Goal: Information Seeking & Learning: Learn about a topic

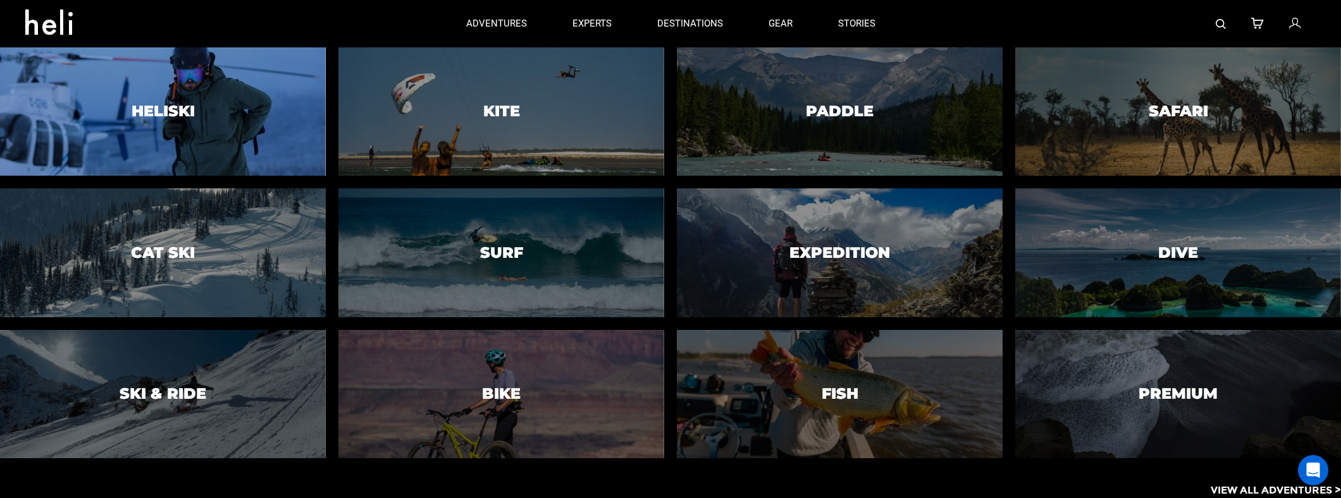
click at [166, 120] on h3 "Heliski" at bounding box center [163, 111] width 63 height 16
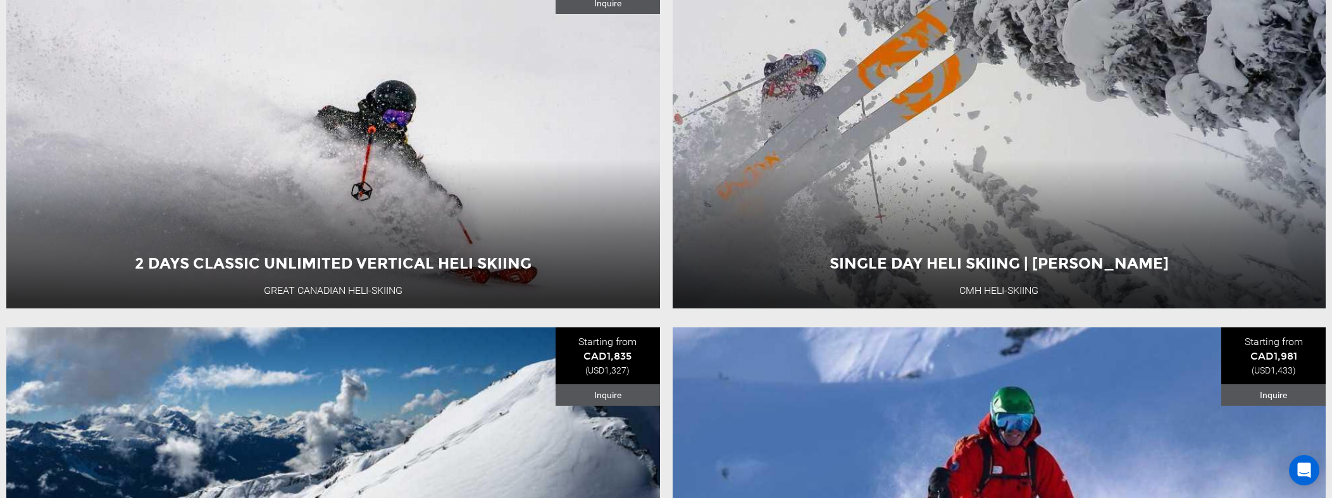
scroll to position [4141, 0]
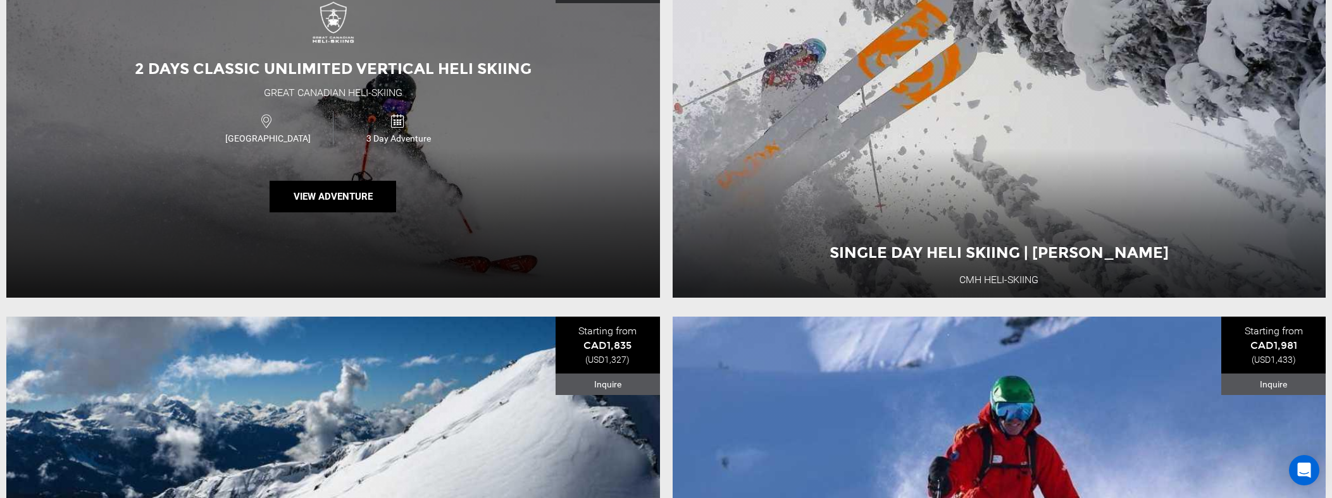
click at [151, 144] on div "Canada 3 Day Adventure" at bounding box center [333, 128] width 392 height 42
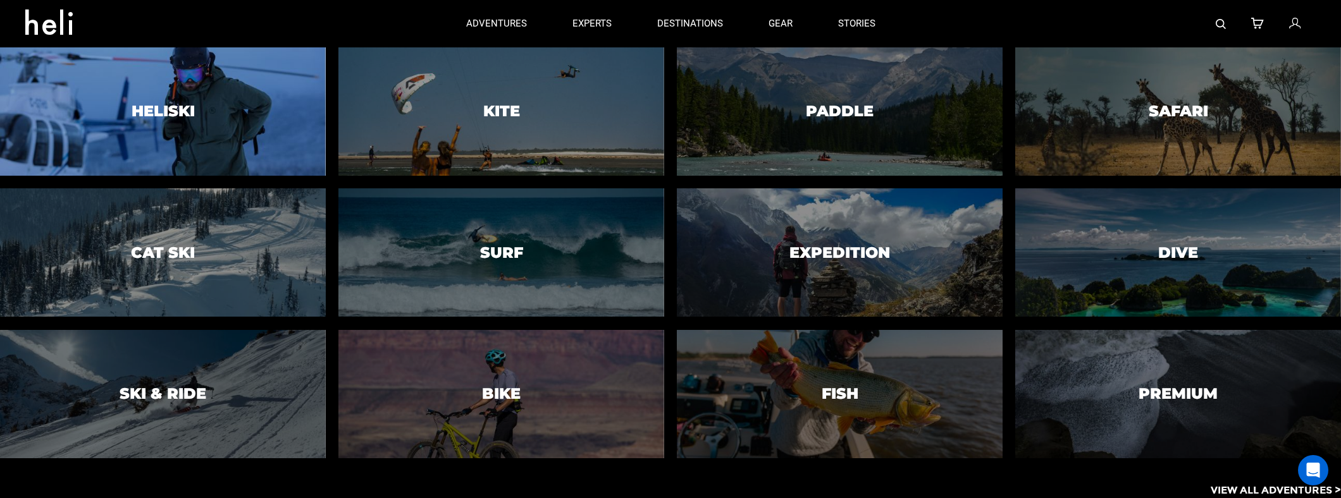
click at [207, 134] on div at bounding box center [163, 111] width 332 height 131
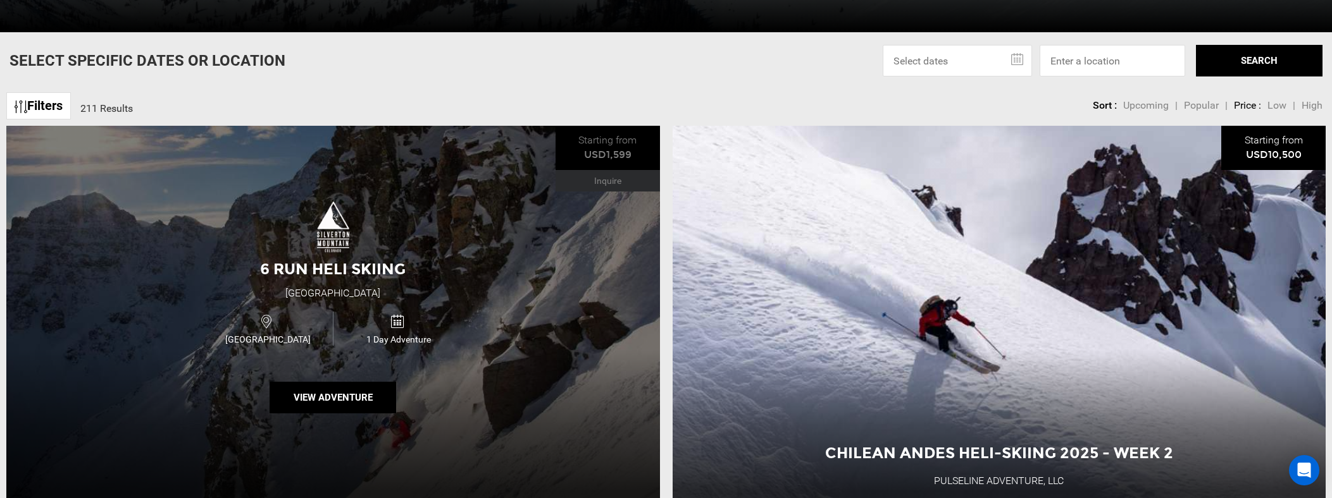
scroll to position [415, 0]
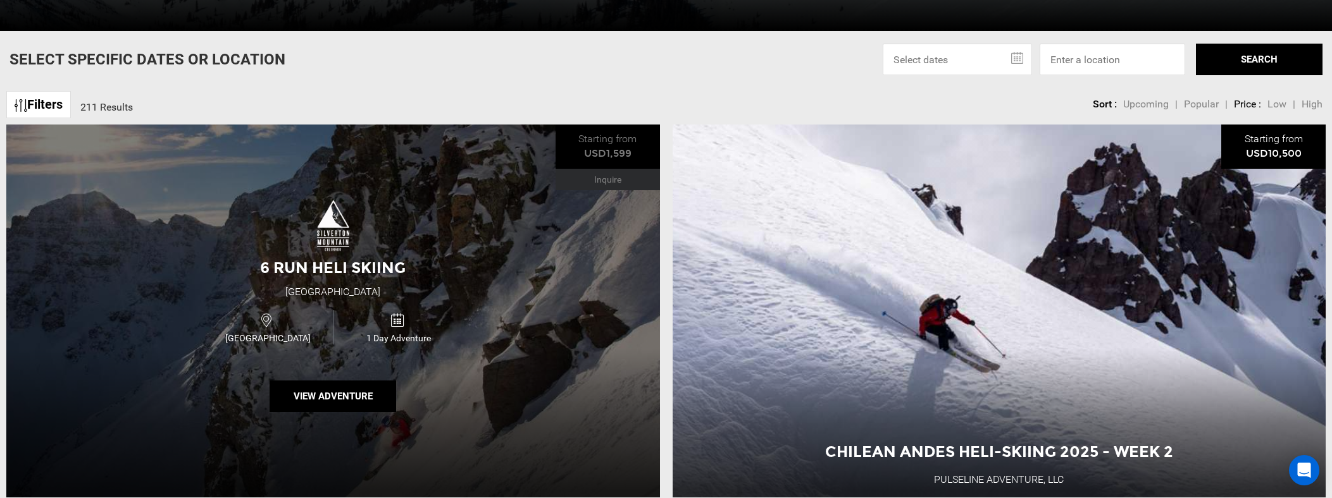
click at [495, 256] on div "6 Run Heli Skiing [GEOGRAPHIC_DATA] [GEOGRAPHIC_DATA] 1 Day Adventure View Adve…" at bounding box center [332, 311] width 653 height 373
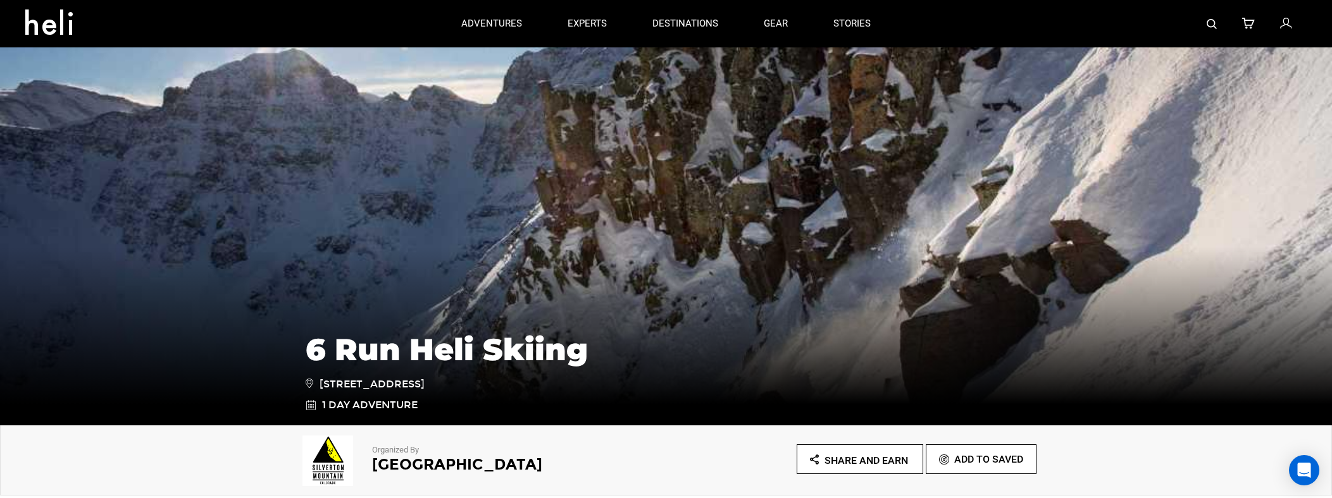
click at [64, 28] on icon at bounding box center [53, 18] width 57 height 20
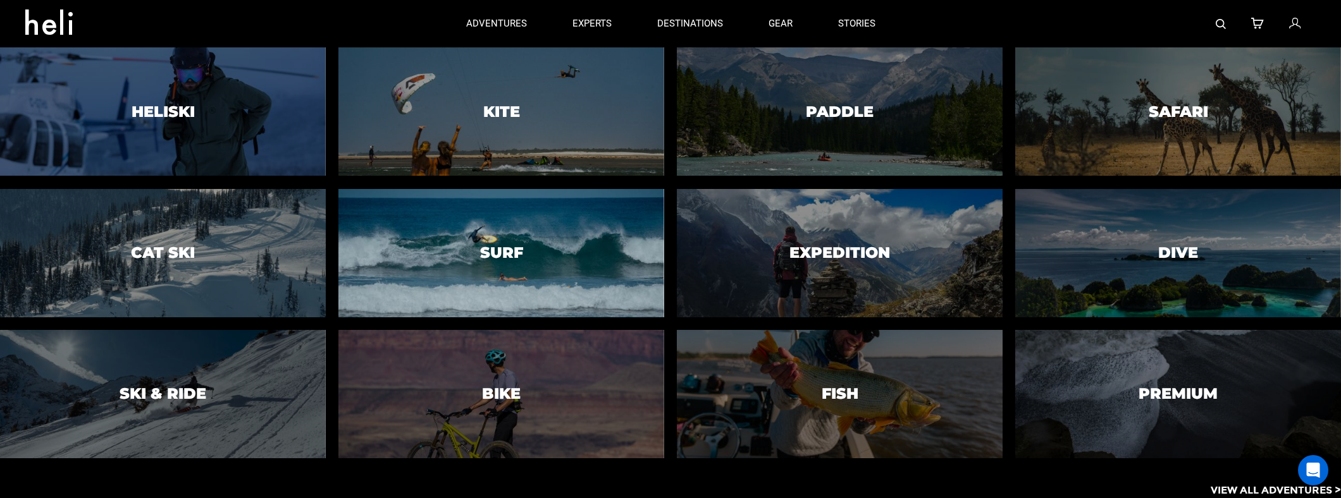
click at [467, 247] on div at bounding box center [501, 252] width 332 height 131
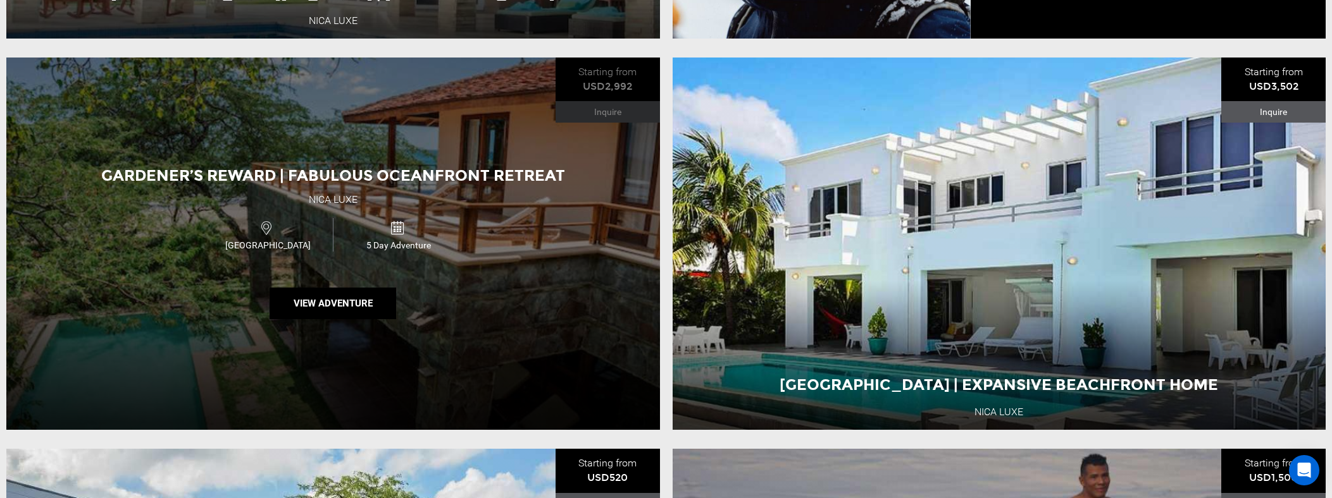
scroll to position [2095, 0]
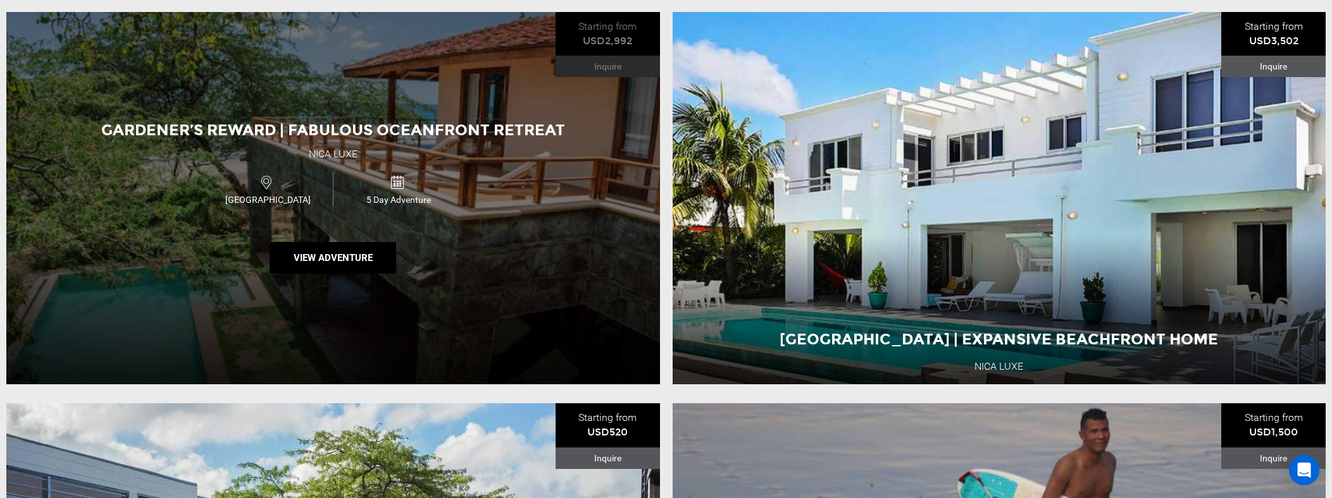
click at [396, 53] on div "Gardener’s Reward | Fabulous Oceanfront Retreat Nica Luxe [GEOGRAPHIC_DATA] 5 D…" at bounding box center [332, 198] width 653 height 373
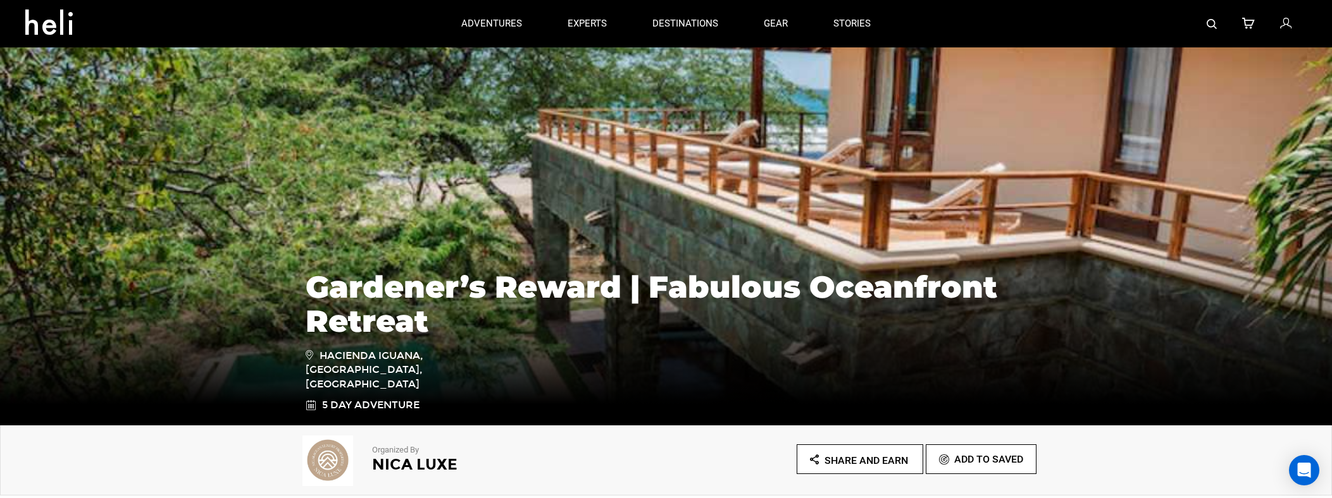
click at [48, 28] on icon at bounding box center [53, 18] width 57 height 20
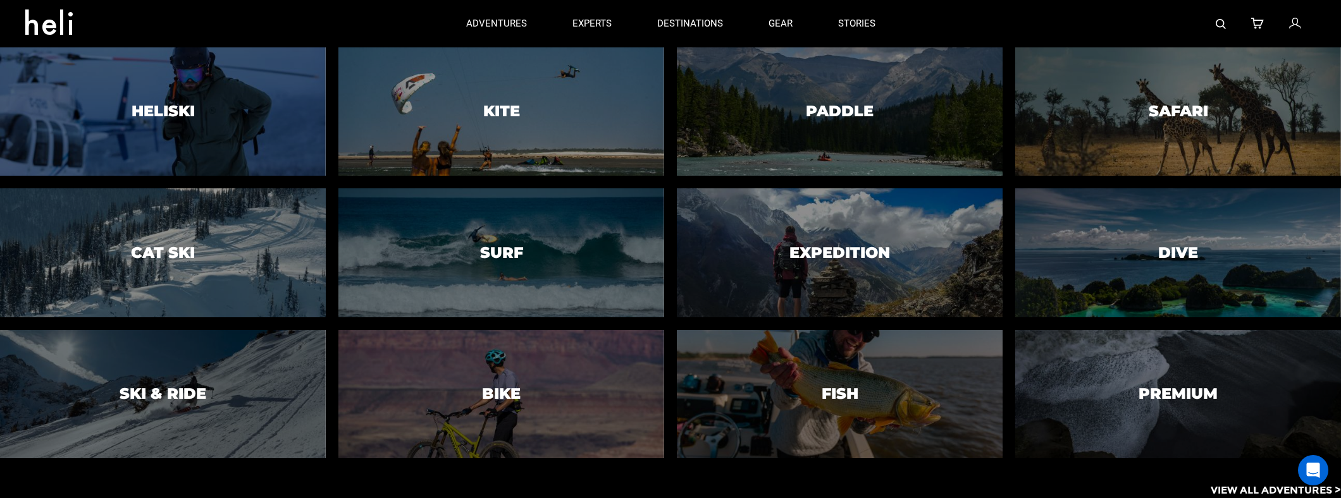
click at [197, 254] on div at bounding box center [163, 252] width 332 height 131
